Goal: Task Accomplishment & Management: Manage account settings

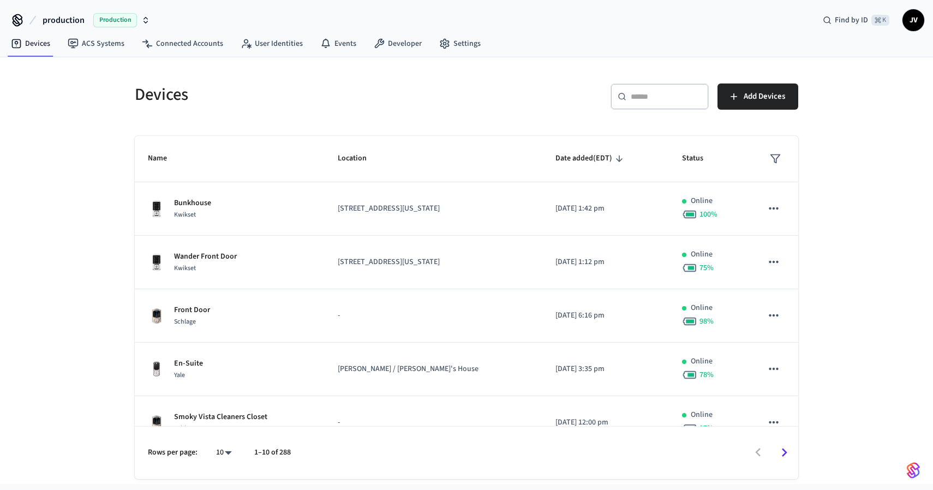
click at [647, 95] on input "text" at bounding box center [665, 96] width 71 height 11
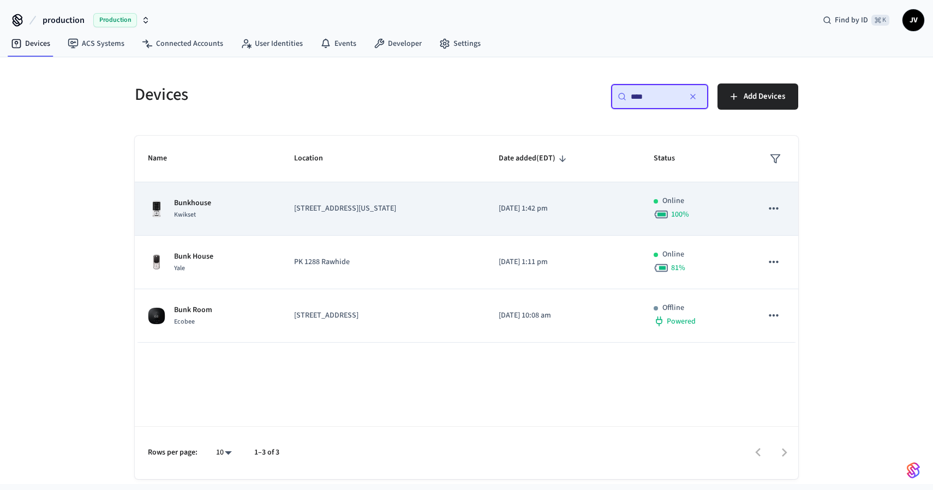
type input "****"
click at [775, 207] on icon "sticky table" at bounding box center [773, 208] width 14 height 14
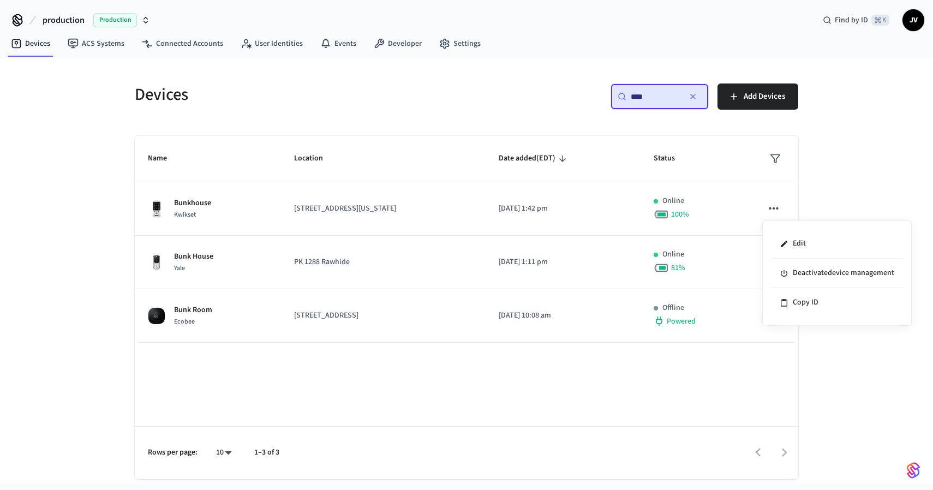
click at [814, 191] on div at bounding box center [466, 245] width 933 height 490
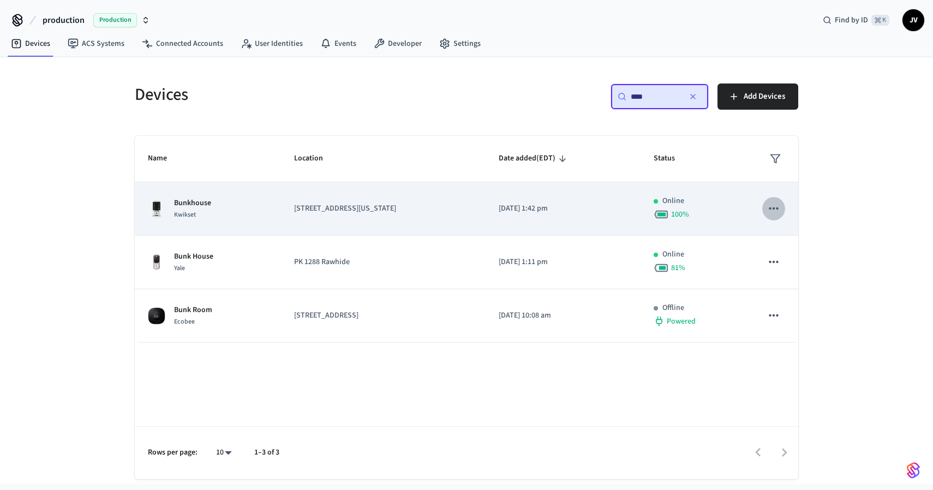
click at [774, 204] on icon "sticky table" at bounding box center [773, 208] width 14 height 14
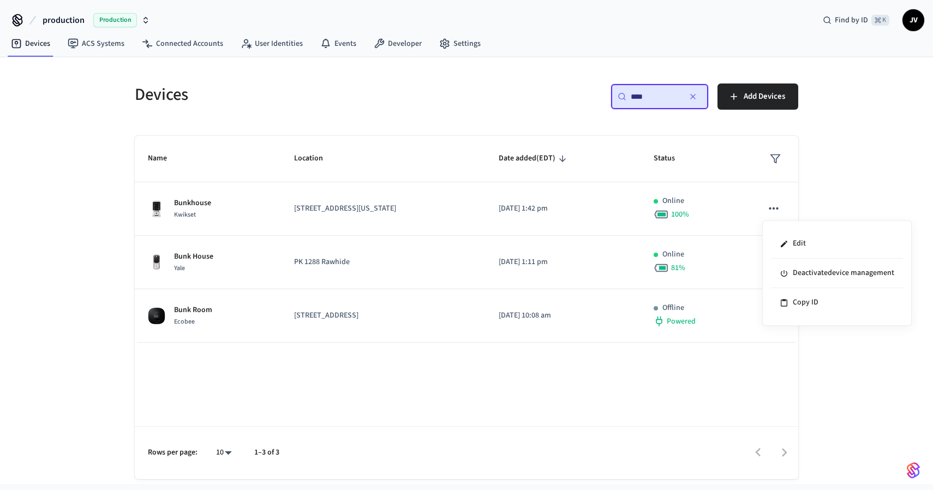
click at [774, 210] on div at bounding box center [466, 245] width 933 height 490
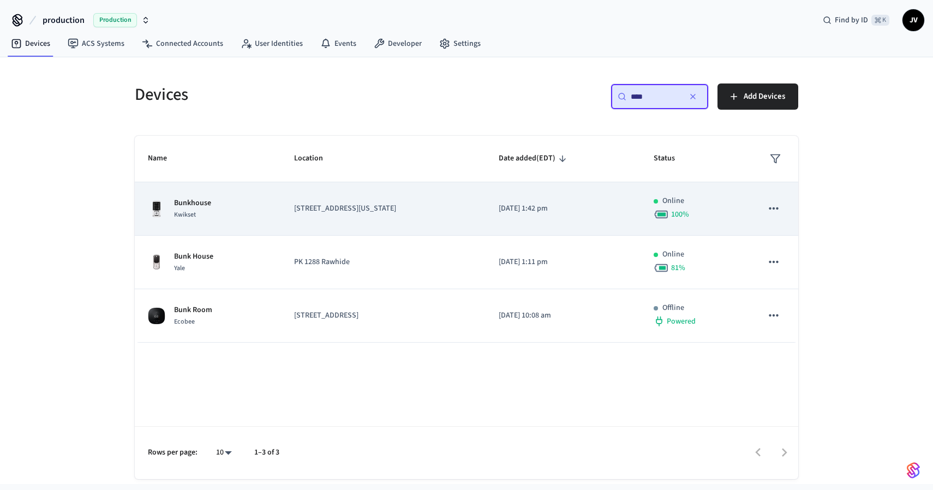
click at [773, 208] on icon "sticky table" at bounding box center [772, 208] width 9 height 2
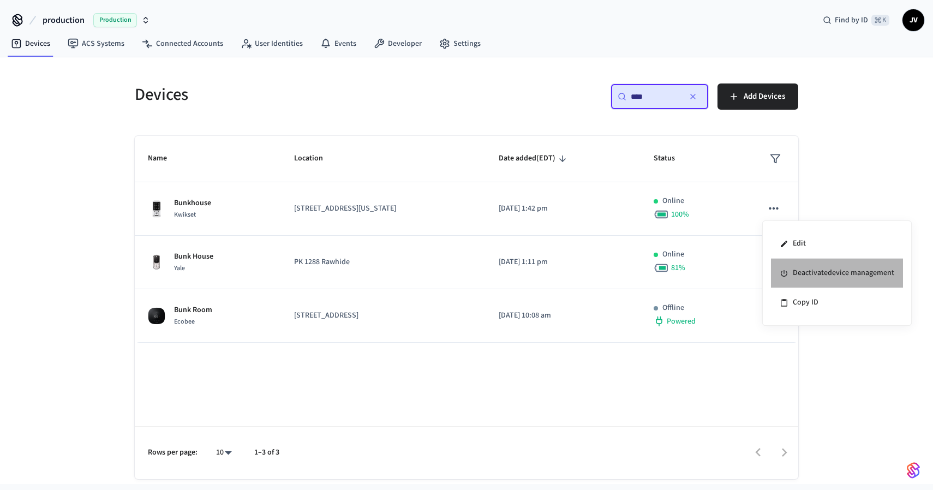
click at [811, 268] on li "Deactivate device management" at bounding box center [837, 272] width 132 height 29
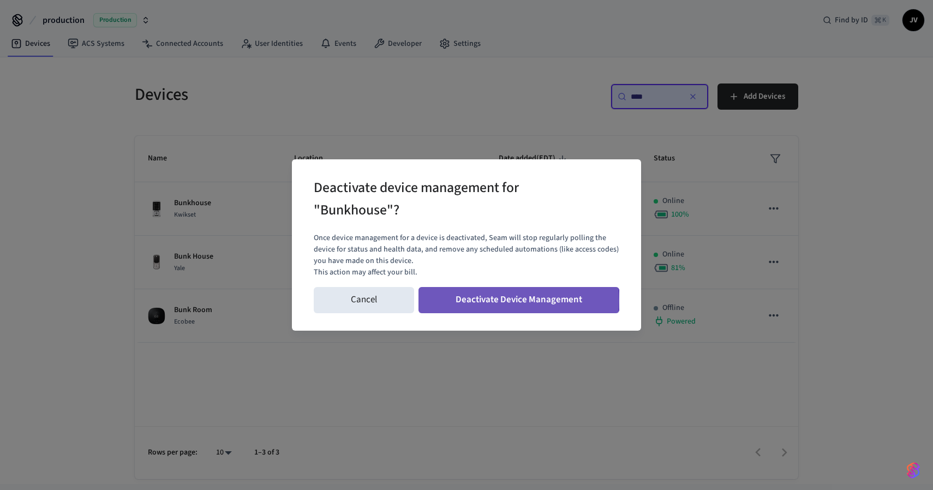
click at [478, 300] on button "Deactivate Device Management" at bounding box center [518, 300] width 201 height 26
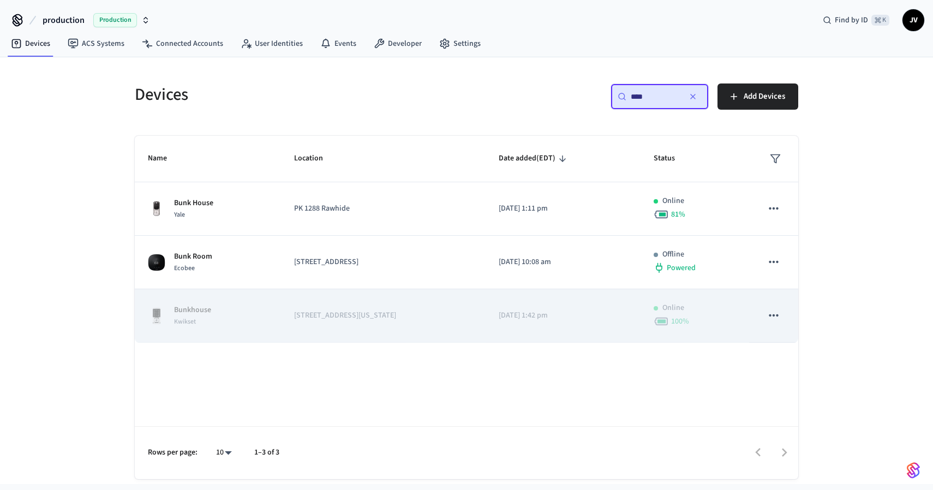
click at [777, 317] on icon "sticky table" at bounding box center [773, 315] width 14 height 14
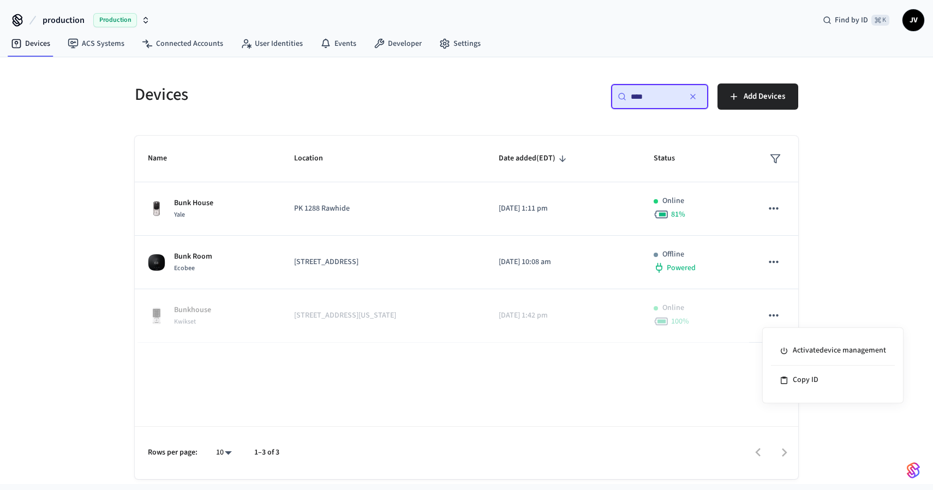
click at [924, 269] on div at bounding box center [466, 245] width 933 height 490
